Goal: Task Accomplishment & Management: Complete application form

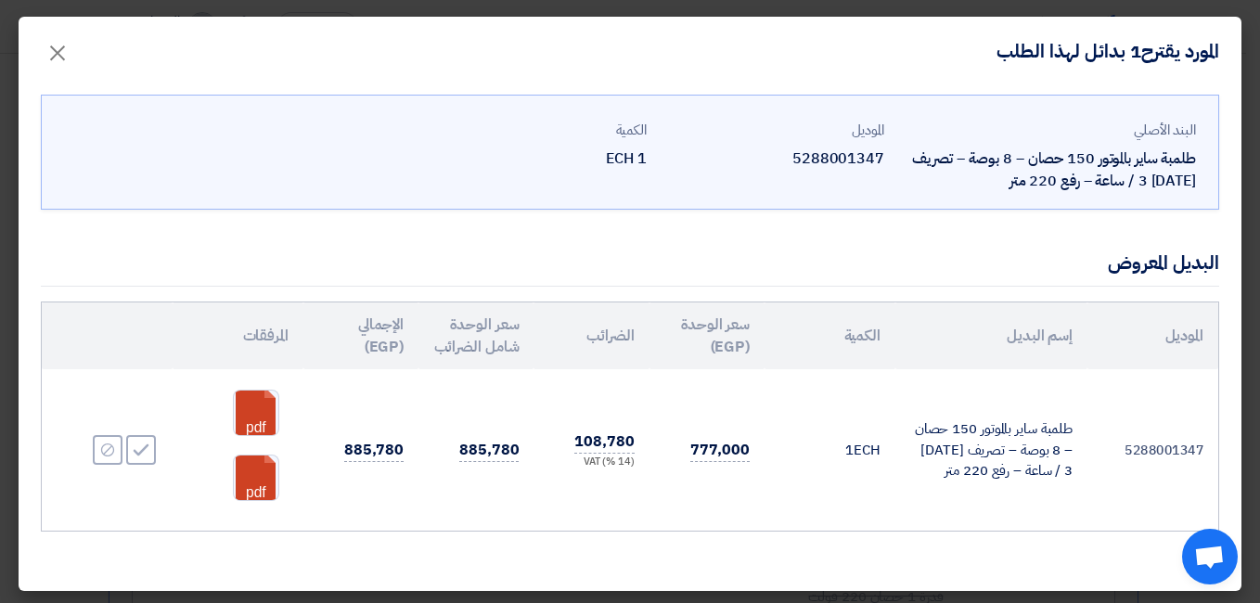
scroll to position [27, 0]
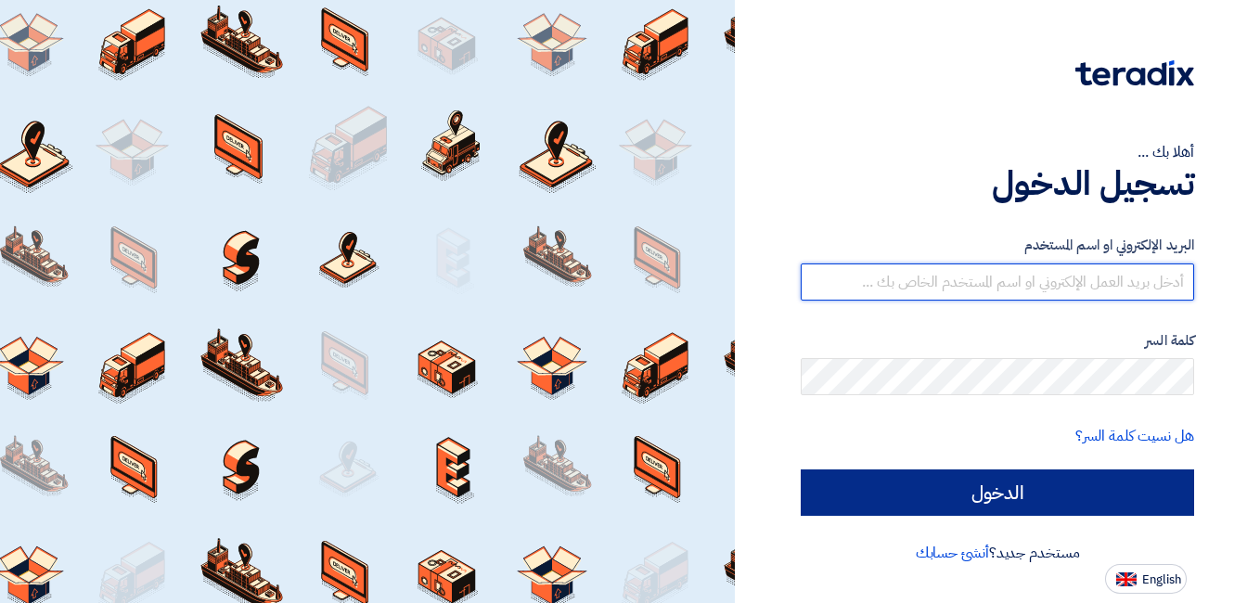
type input "mohamed.mohy@wadigroup.com.eg"
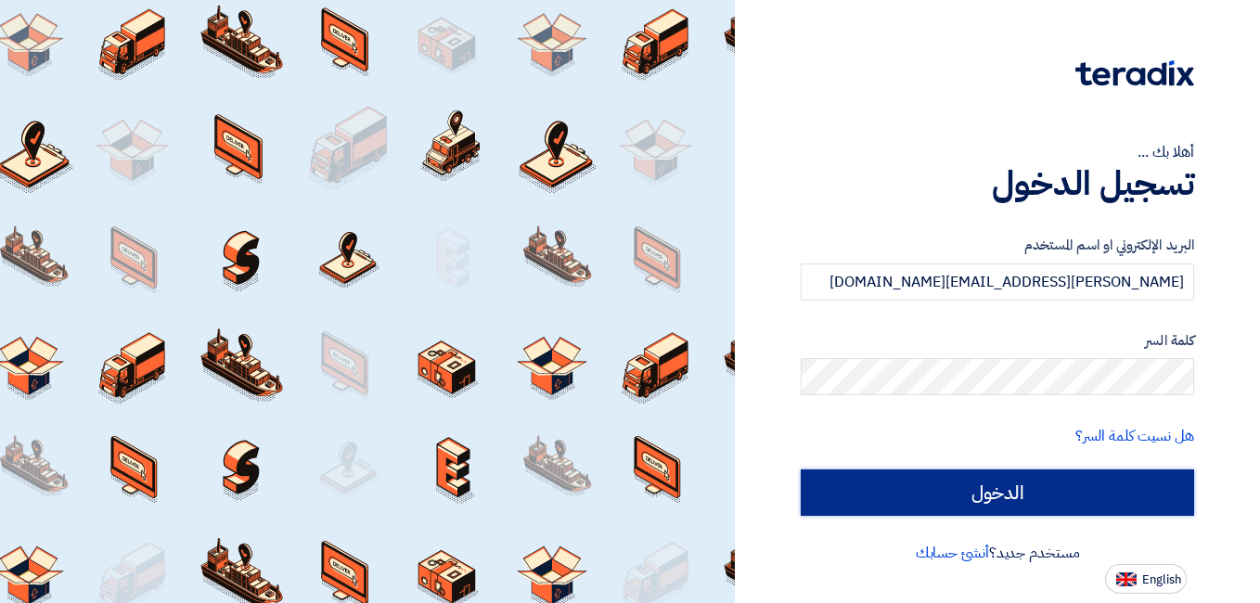
click at [964, 480] on input "الدخول" at bounding box center [997, 492] width 393 height 46
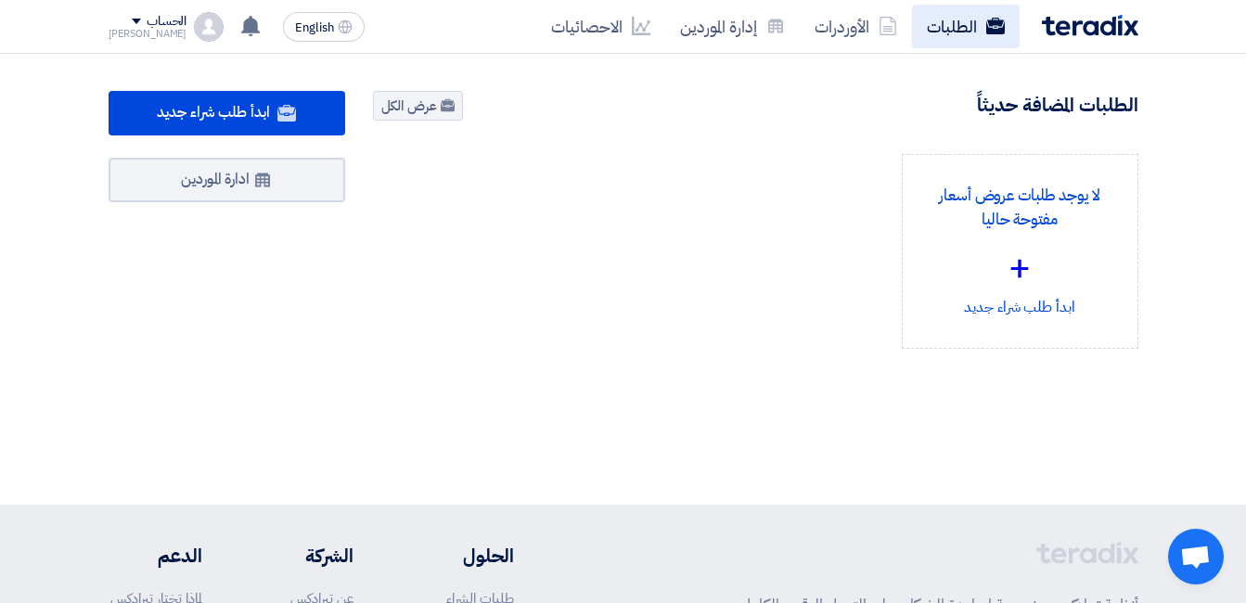
click at [971, 24] on link "الطلبات" at bounding box center [966, 27] width 108 height 44
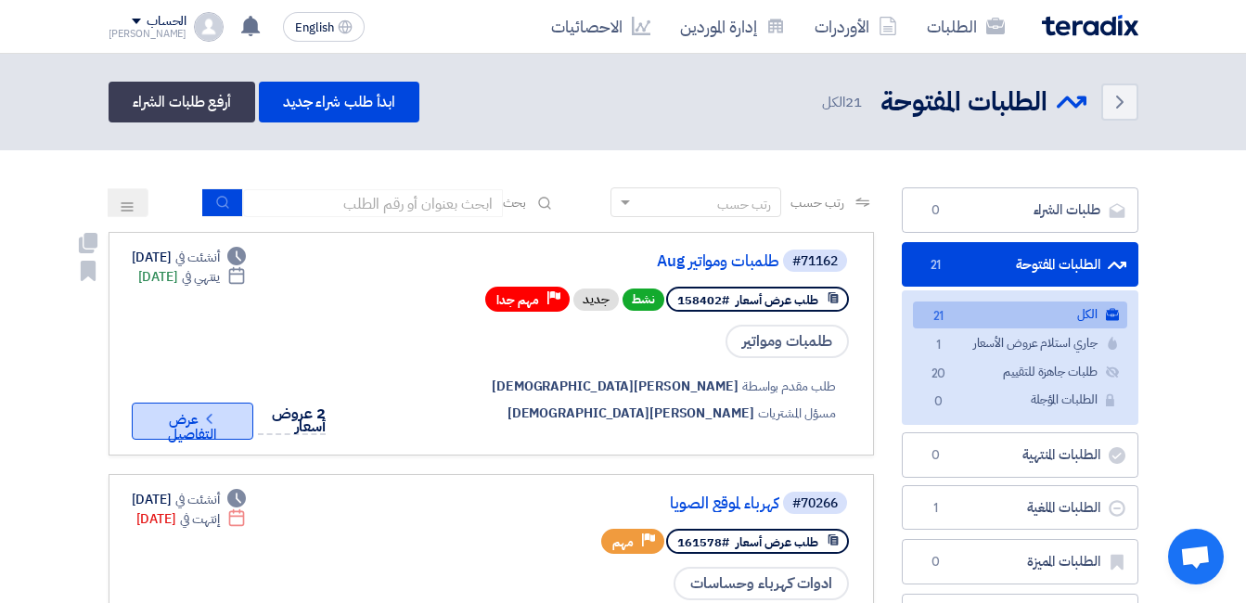
click at [184, 424] on button "Check details عرض التفاصيل" at bounding box center [193, 421] width 122 height 37
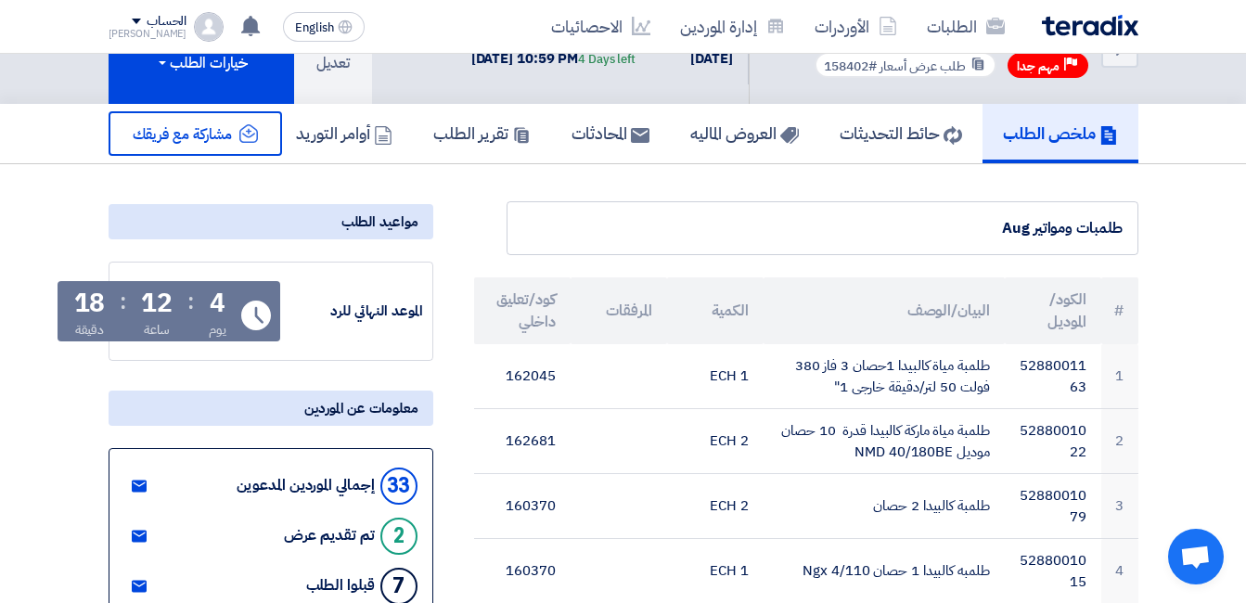
scroll to position [93, 0]
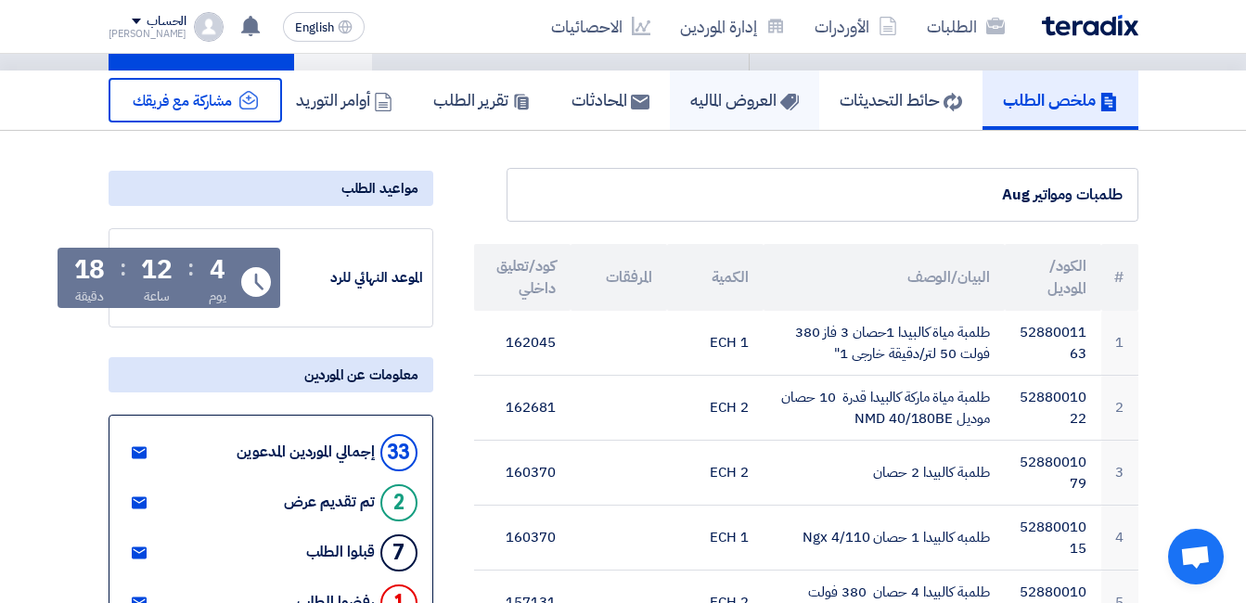
click at [719, 117] on link "العروض الماليه" at bounding box center [744, 100] width 149 height 59
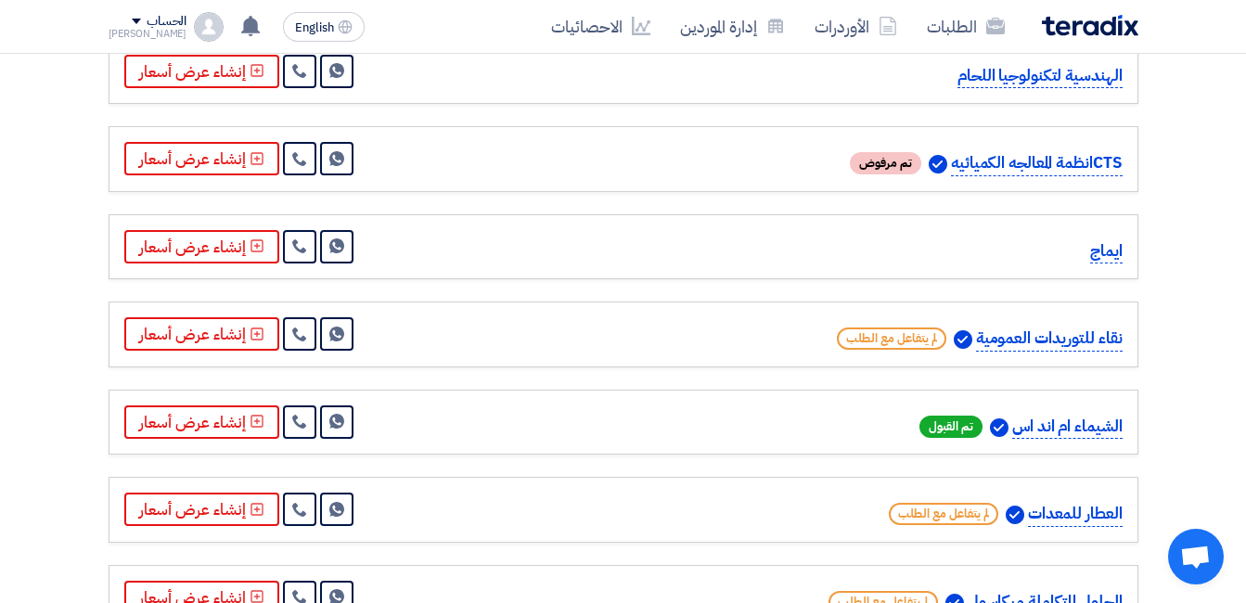
scroll to position [1855, 0]
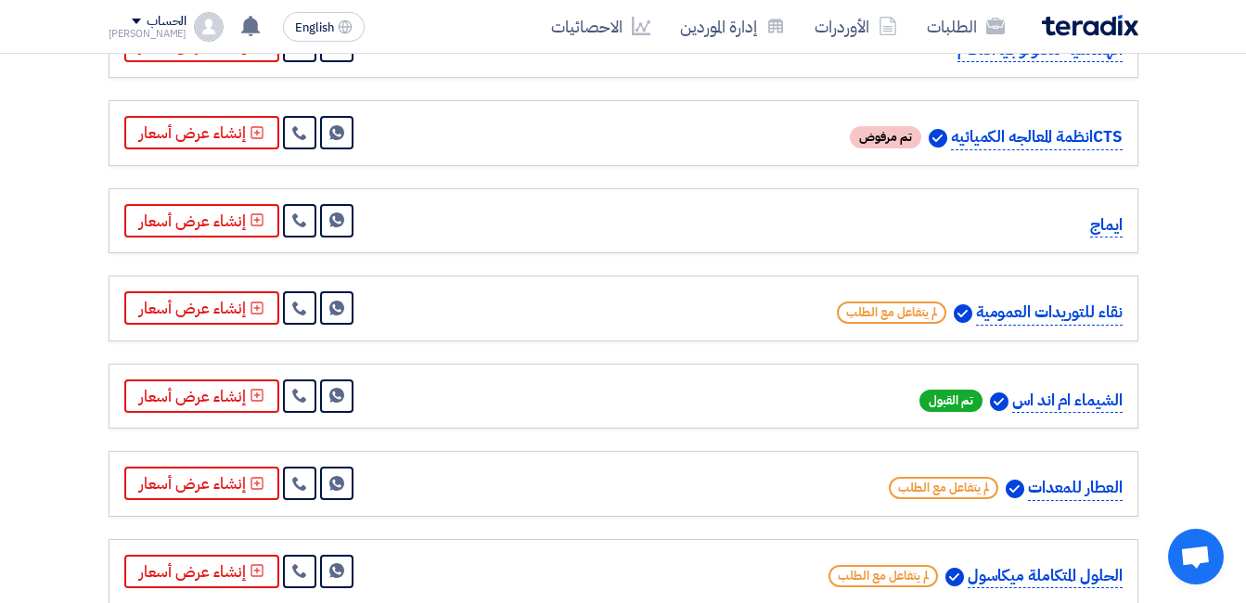
click at [1166, 328] on section "عروض الأسعار المستلمة عروض 33 مقارنة عروض الأسعار مقارنة رقمية للعروض رتب حسب ر…" at bounding box center [623, 70] width 1246 height 3405
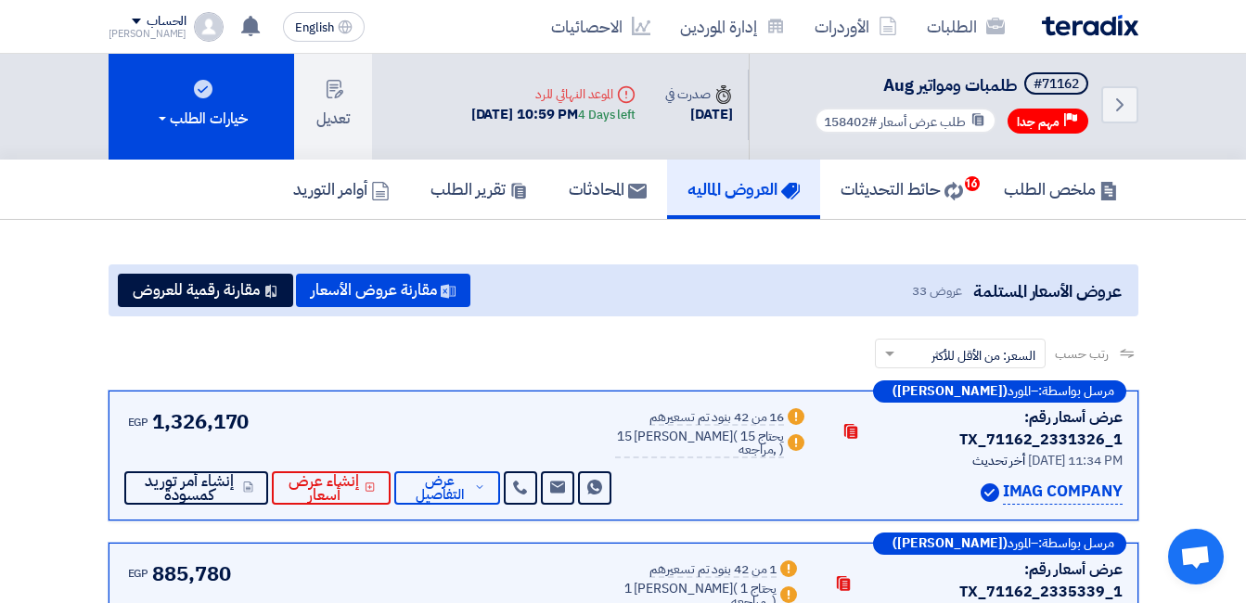
scroll to position [0, 0]
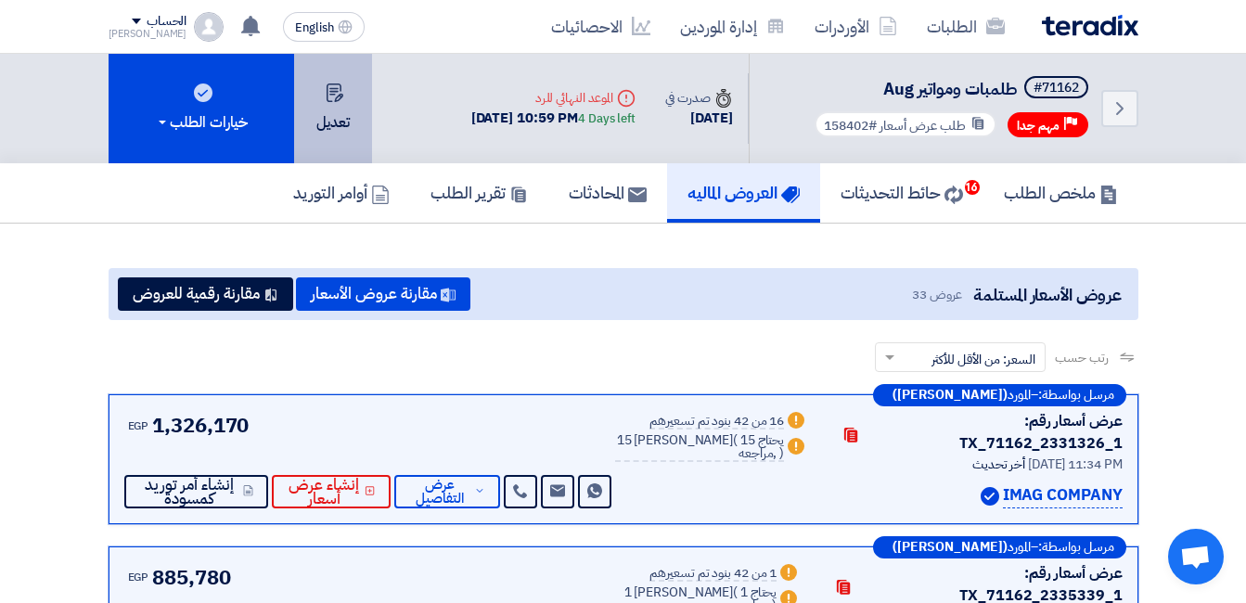
click at [320, 112] on button "تعديل" at bounding box center [333, 108] width 78 height 109
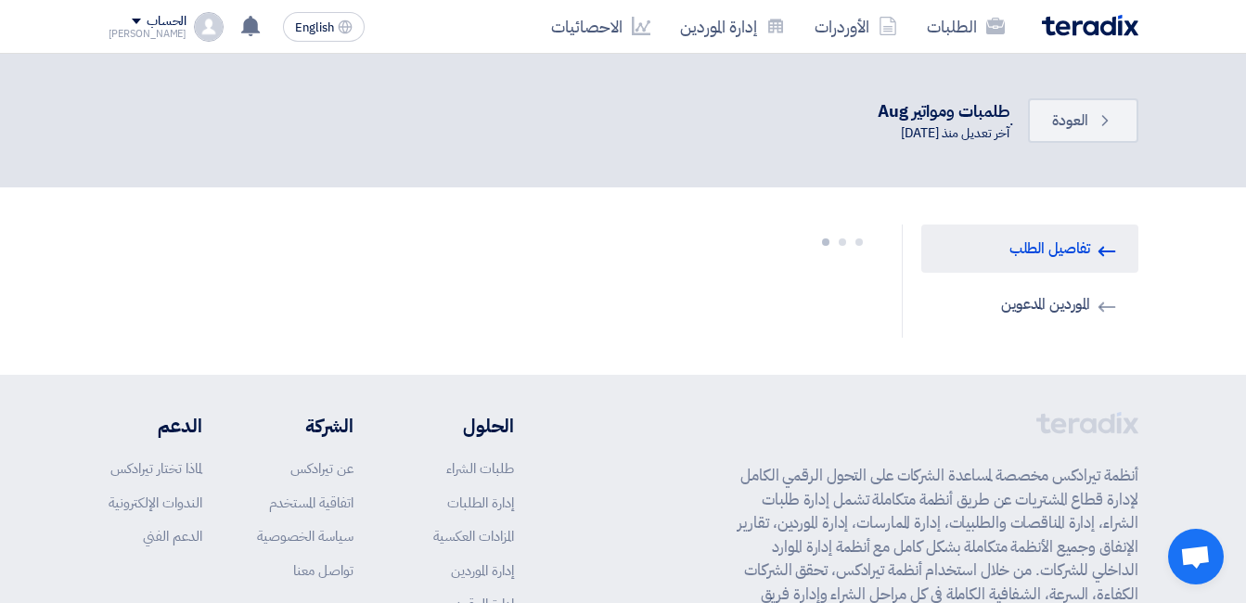
click at [1020, 295] on link "Invited Suppliers الموردين المدعوين" at bounding box center [1029, 304] width 217 height 48
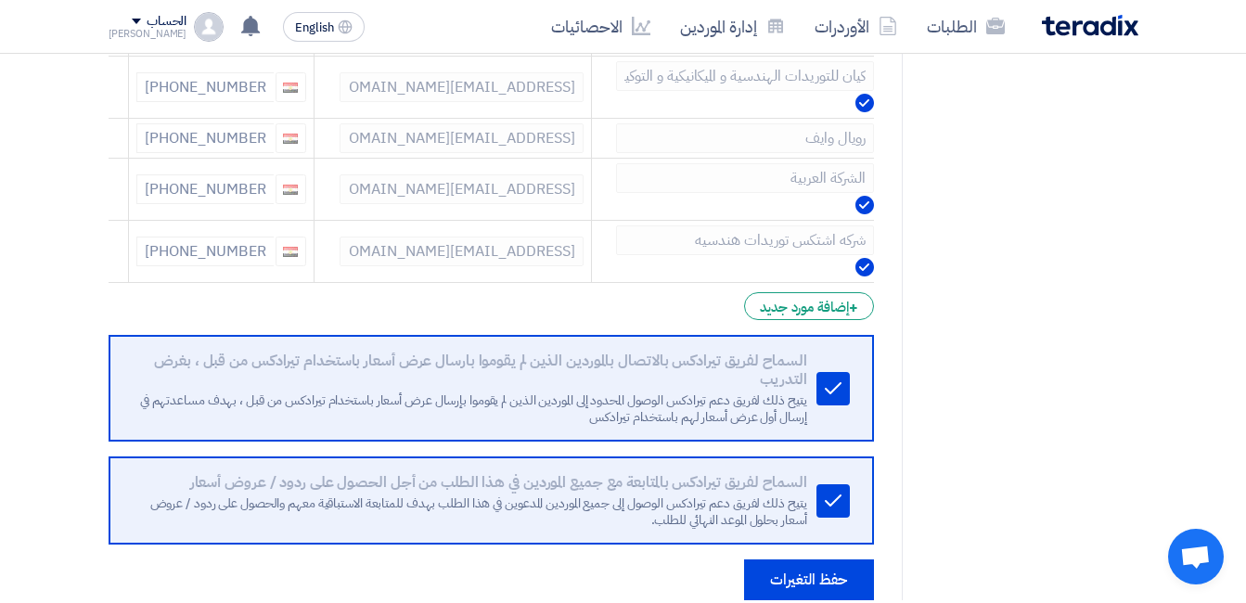
scroll to position [2034, 0]
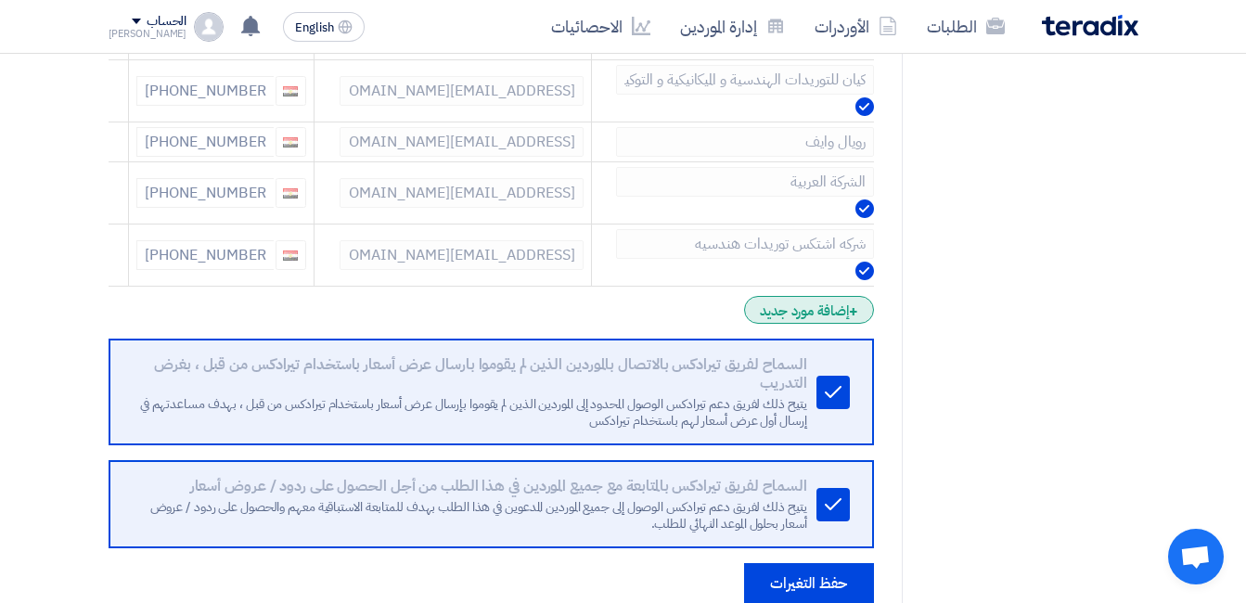
click at [844, 319] on div "+ إضافة مورد جديد" at bounding box center [808, 310] width 129 height 28
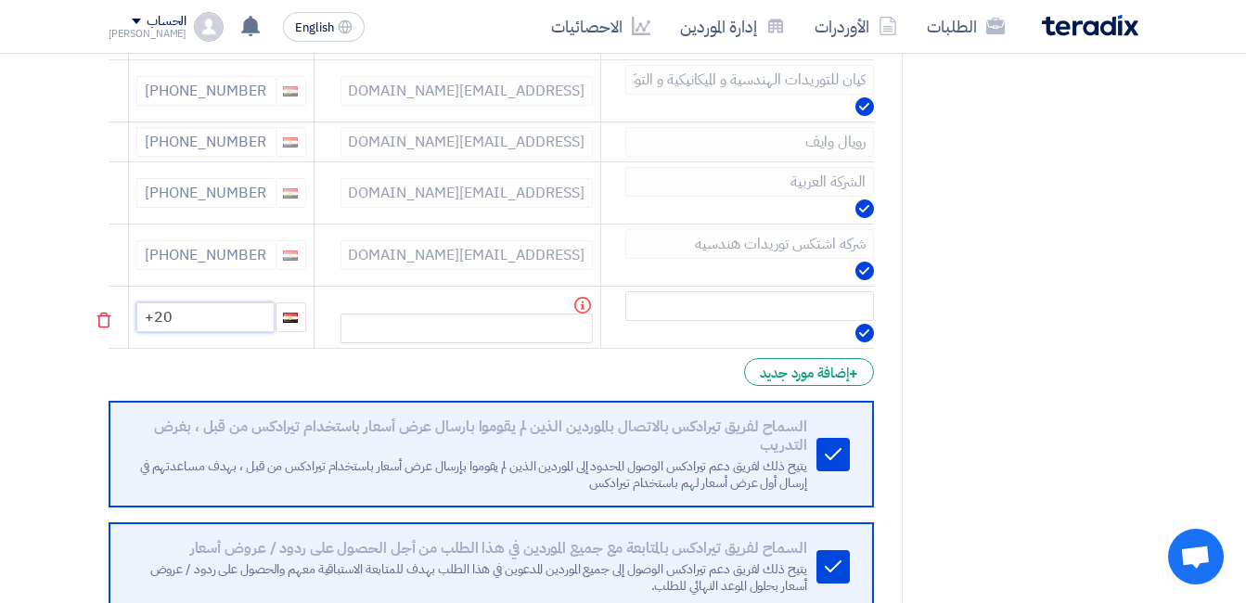
click at [256, 309] on input "+20" at bounding box center [204, 317] width 137 height 30
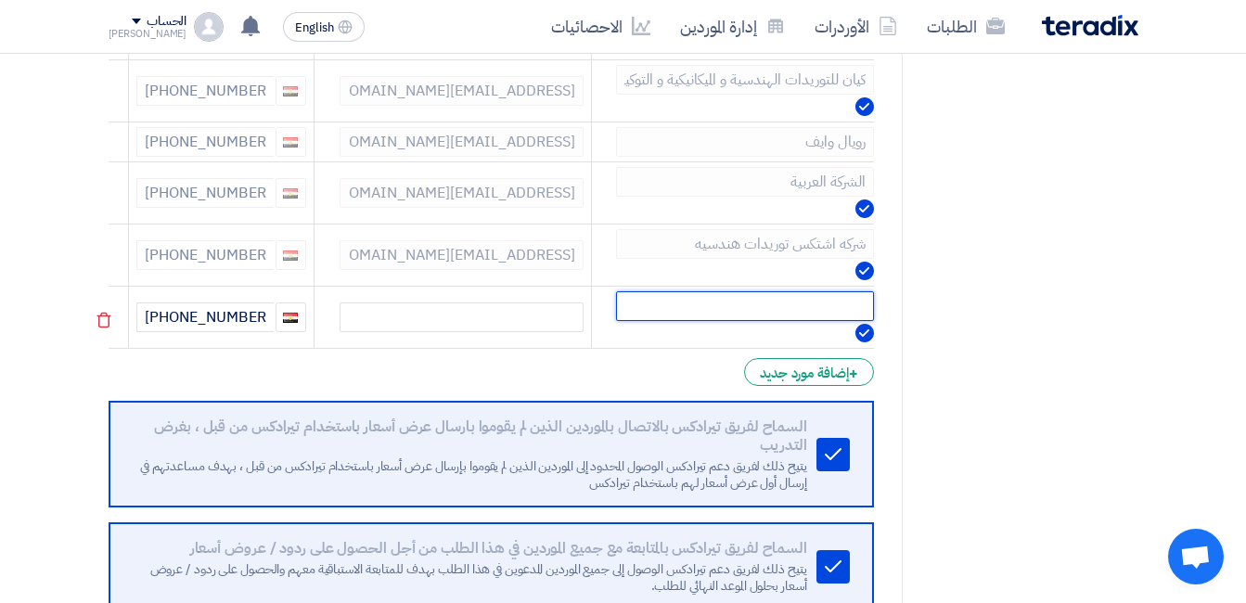
click at [689, 297] on input "text" at bounding box center [745, 306] width 258 height 30
paste input "انترجير"
type input "انترجير"
